Goal: Share content: Share content

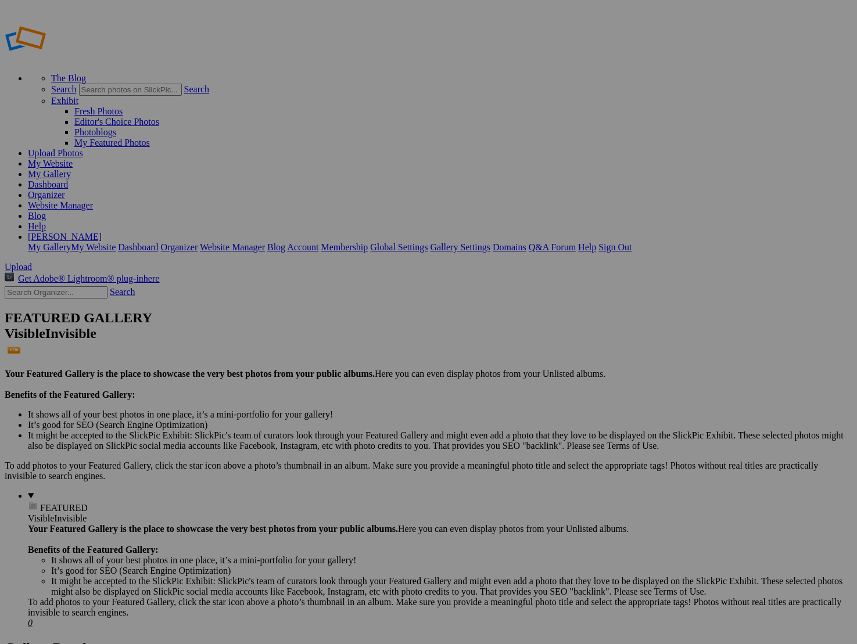
type input "C"
type input "[PERSON_NAME]"
click at [325, 380] on link "Create" at bounding box center [312, 385] width 24 height 10
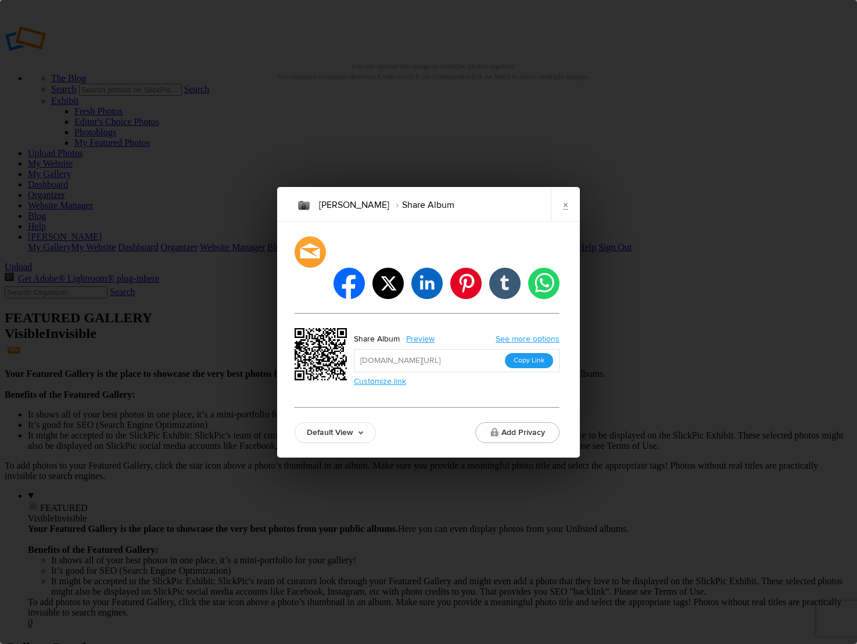
click at [522, 353] on button "Copy Link" at bounding box center [529, 360] width 48 height 15
click at [520, 422] on button "Add Privacy" at bounding box center [517, 432] width 84 height 21
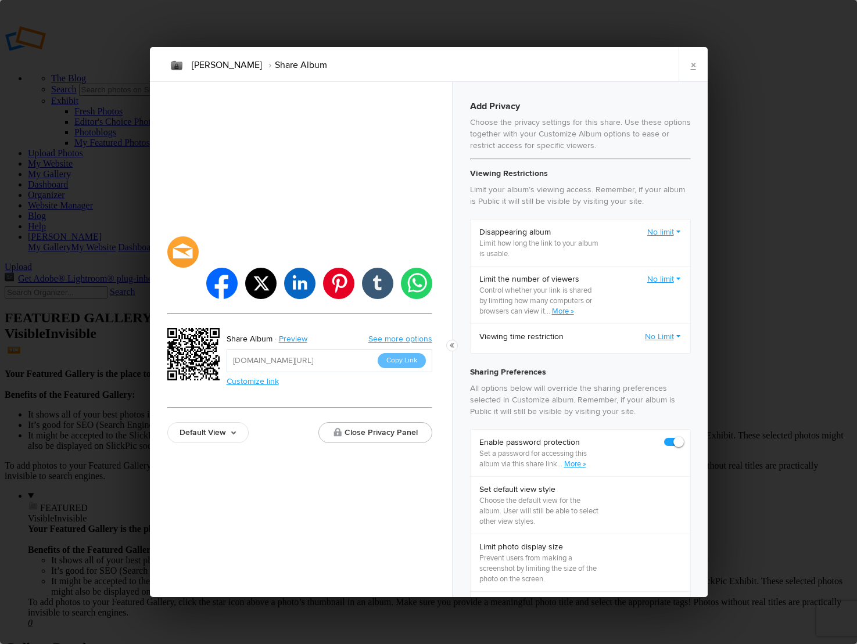
checkbox input "true"
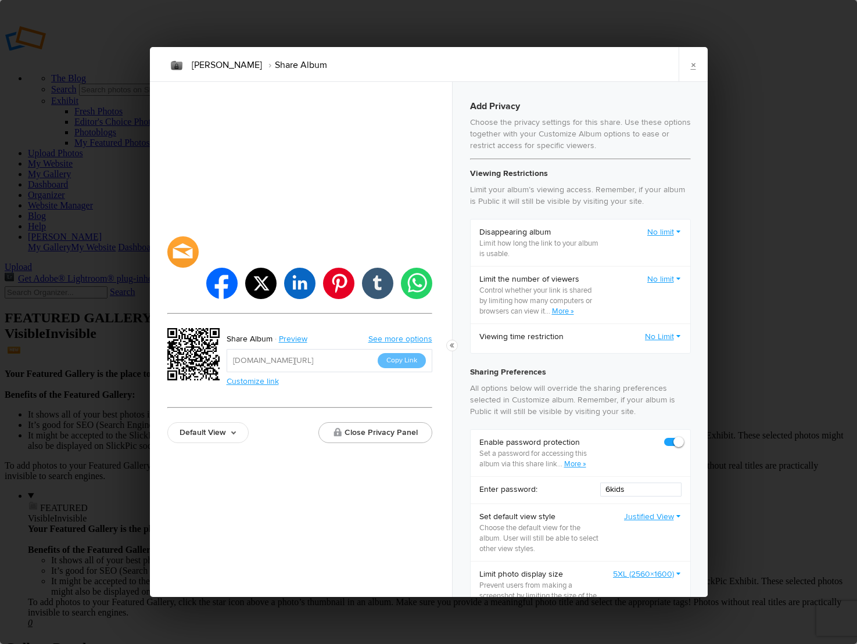
drag, startPoint x: 595, startPoint y: 495, endPoint x: 574, endPoint y: 494, distance: 20.3
click at [574, 494] on div "Enter password: 6kids" at bounding box center [581, 489] width 220 height 27
